Goal: Transaction & Acquisition: Download file/media

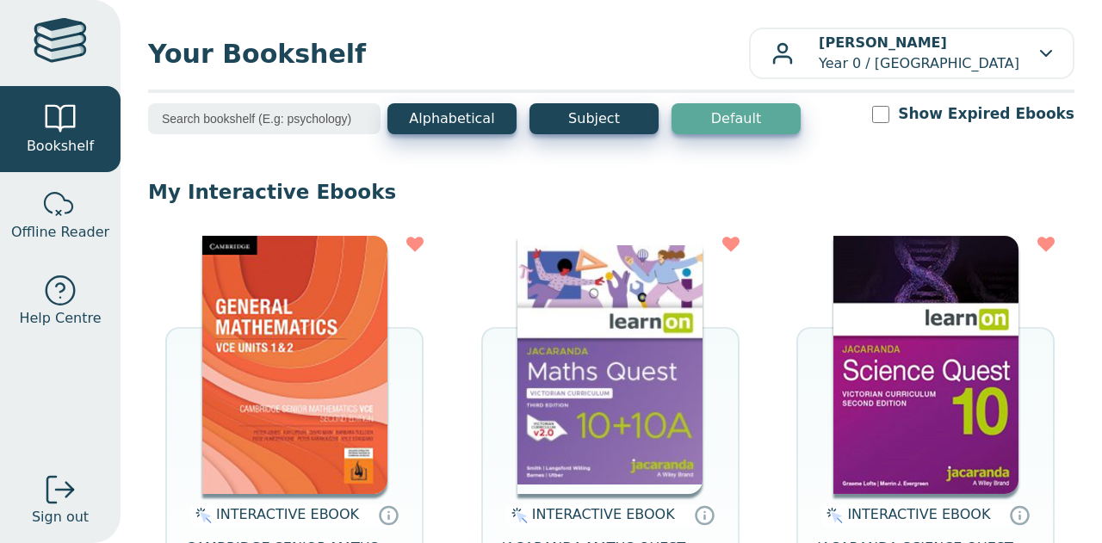
click at [648, 391] on img at bounding box center [609, 365] width 185 height 258
click at [616, 388] on img at bounding box center [609, 365] width 185 height 258
